Goal: Book appointment/travel/reservation

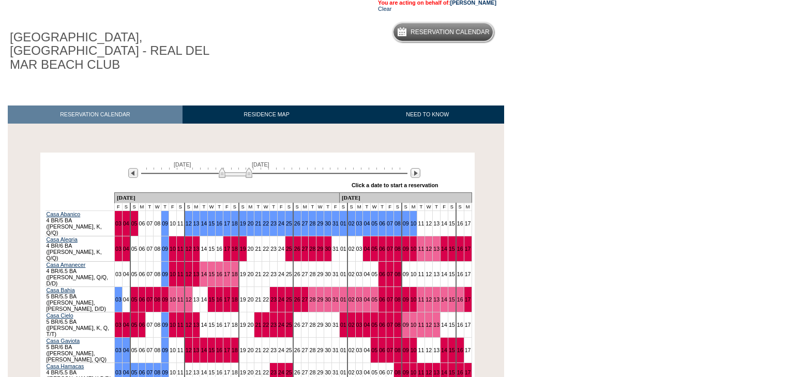
scroll to position [165, 0]
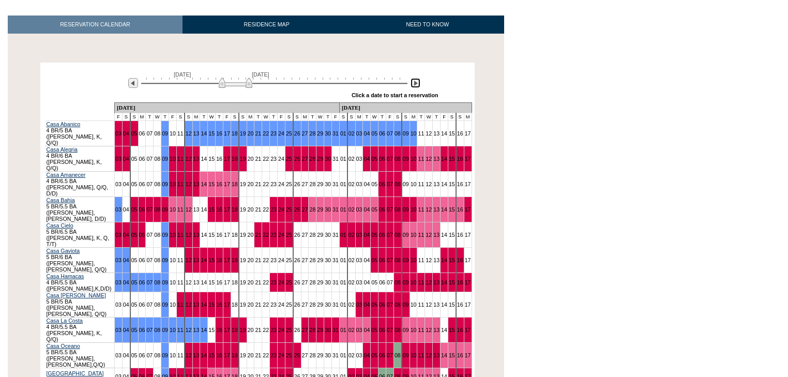
click at [417, 78] on img at bounding box center [415, 83] width 10 height 10
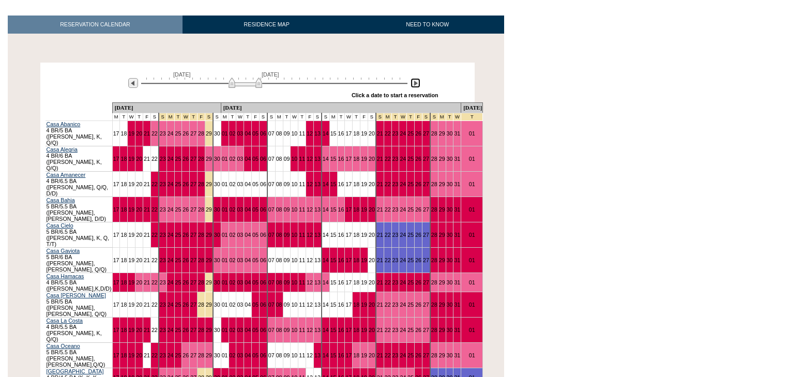
click at [417, 78] on img at bounding box center [415, 83] width 10 height 10
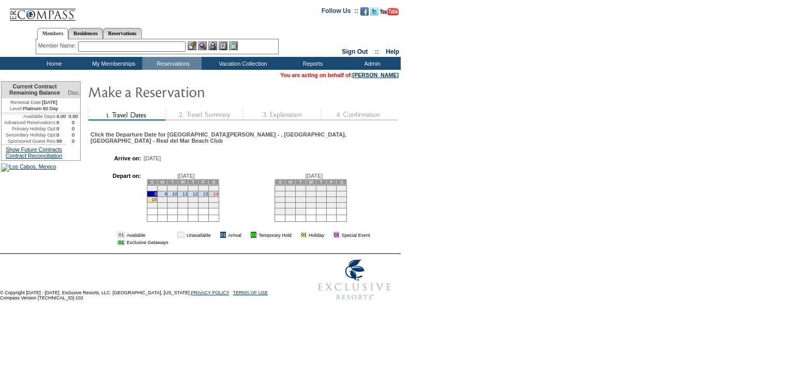
click at [218, 191] on link "14" at bounding box center [215, 193] width 5 height 5
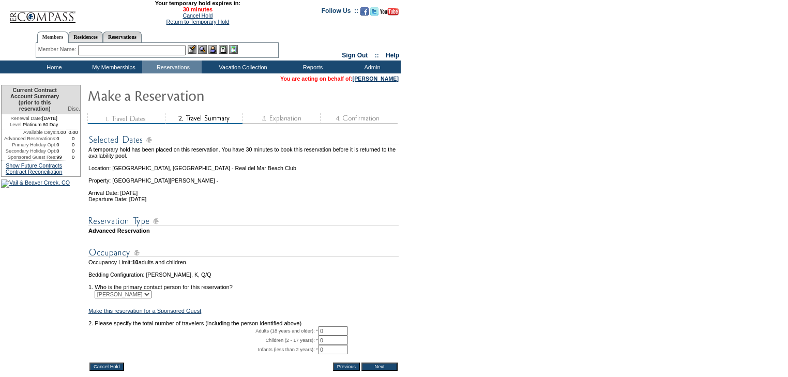
drag, startPoint x: 331, startPoint y: 343, endPoint x: 311, endPoint y: 342, distance: 20.2
click at [312, 336] on tr "Adults (18 years and older): * 0 * *" at bounding box center [243, 330] width 310 height 9
type input "2"
click at [480, 302] on form "29:59 Your temporary hold expires in: 30 minutes Cancel Hold Return to Temporar…" at bounding box center [394, 215] width 788 height 431
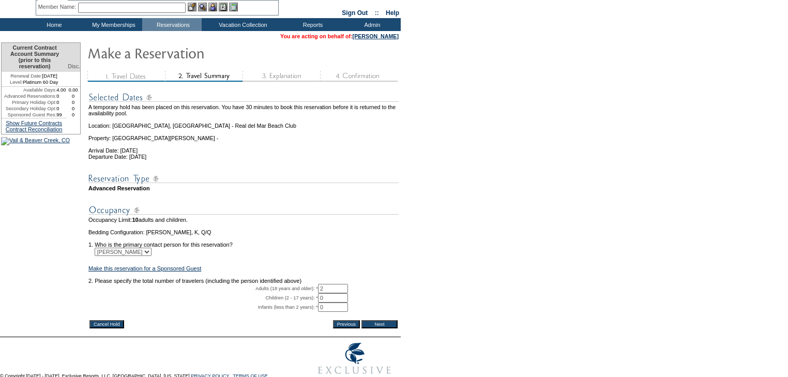
scroll to position [90, 0]
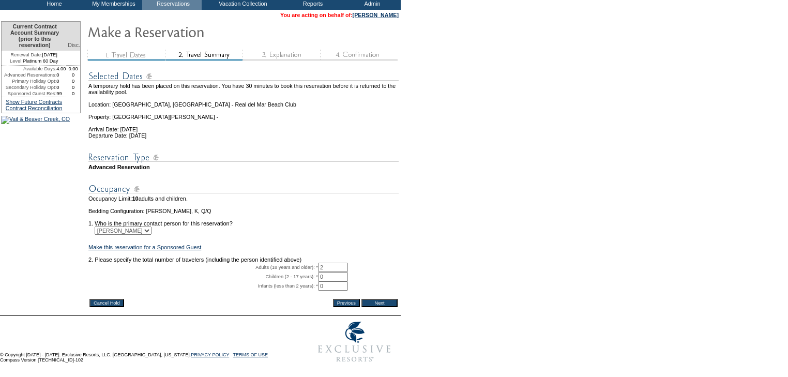
click at [389, 299] on input "Next" at bounding box center [379, 303] width 36 height 8
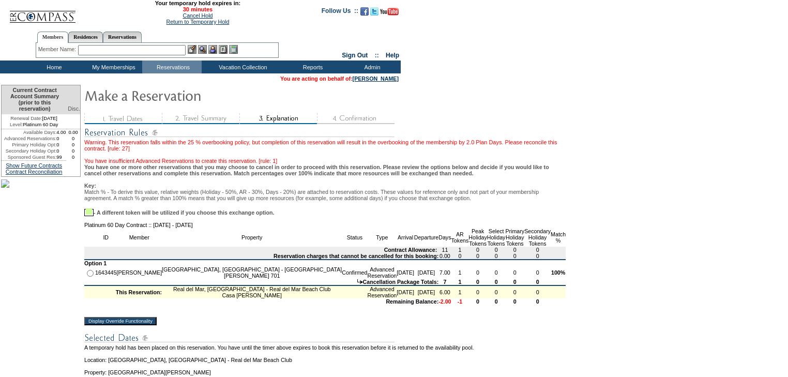
scroll to position [165, 0]
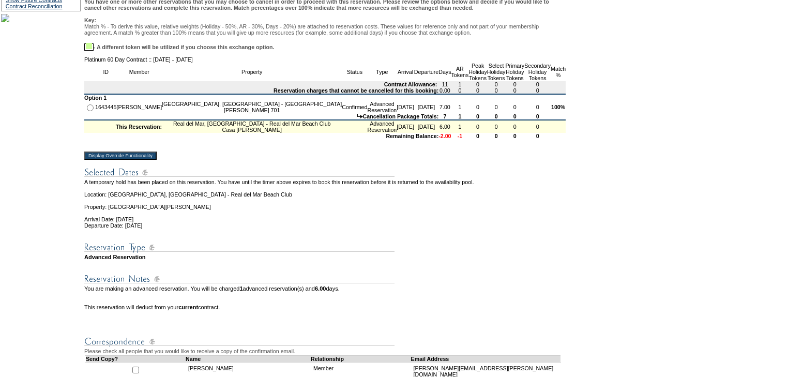
click at [143, 160] on input "Display Override Functionality" at bounding box center [120, 155] width 72 height 8
